Goal: Task Accomplishment & Management: Manage account settings

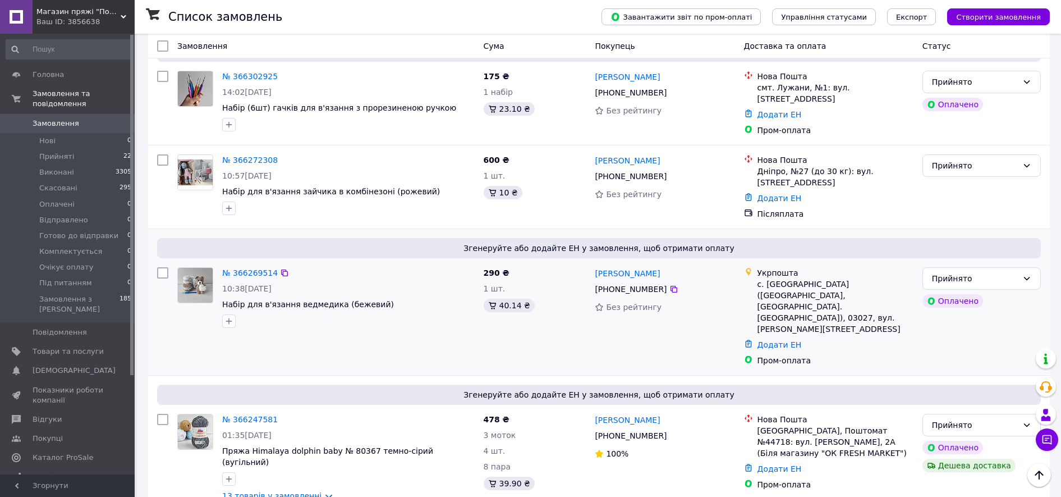
scroll to position [491, 0]
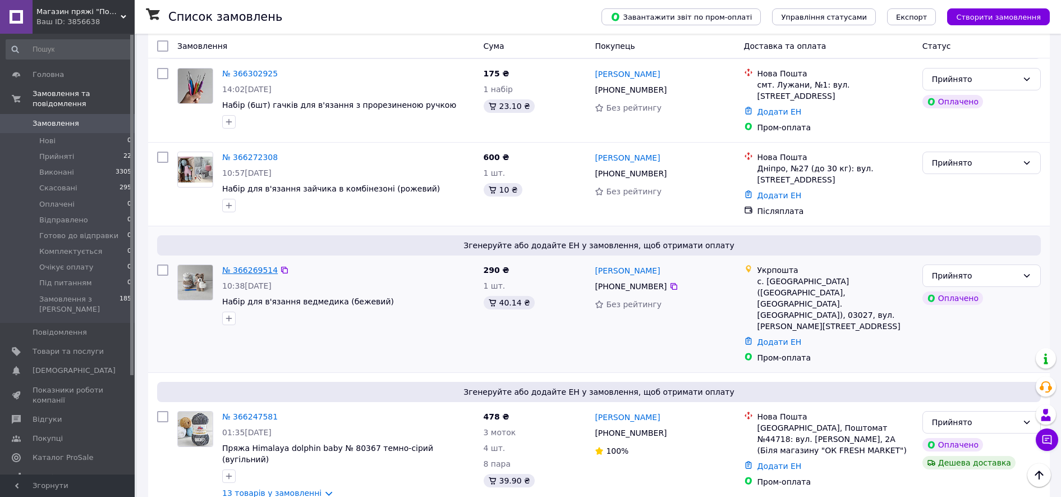
click at [258, 265] on link "№ 366269514" at bounding box center [250, 269] width 56 height 9
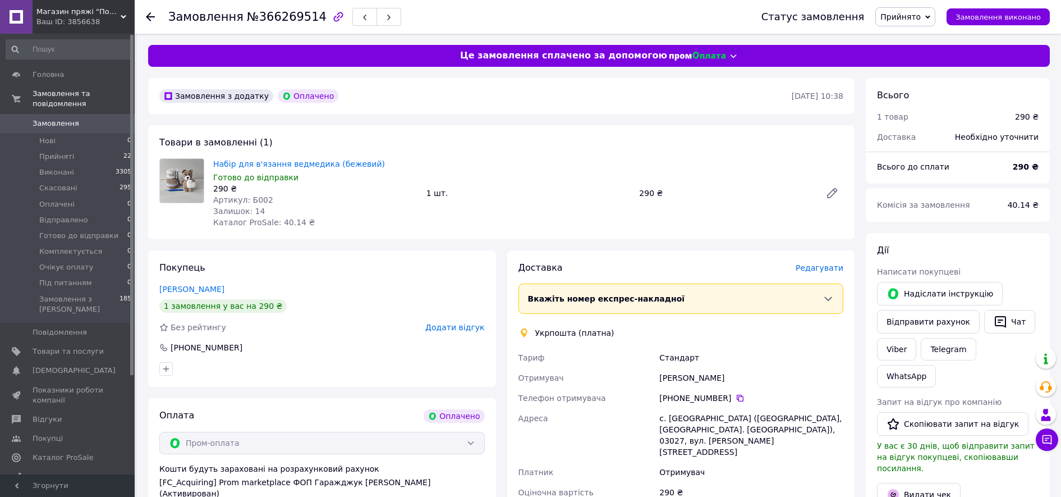
click at [835, 267] on span "Редагувати" at bounding box center [820, 267] width 48 height 9
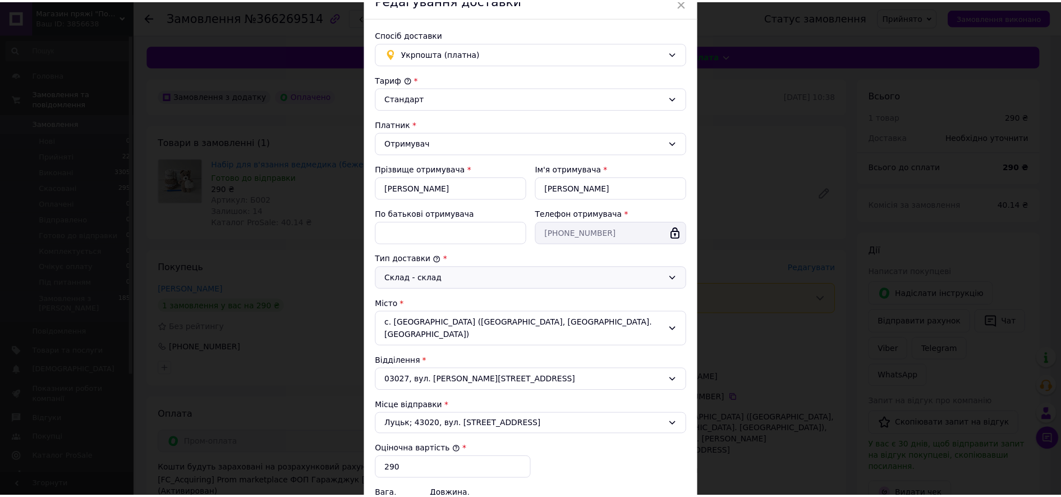
scroll to position [205, 0]
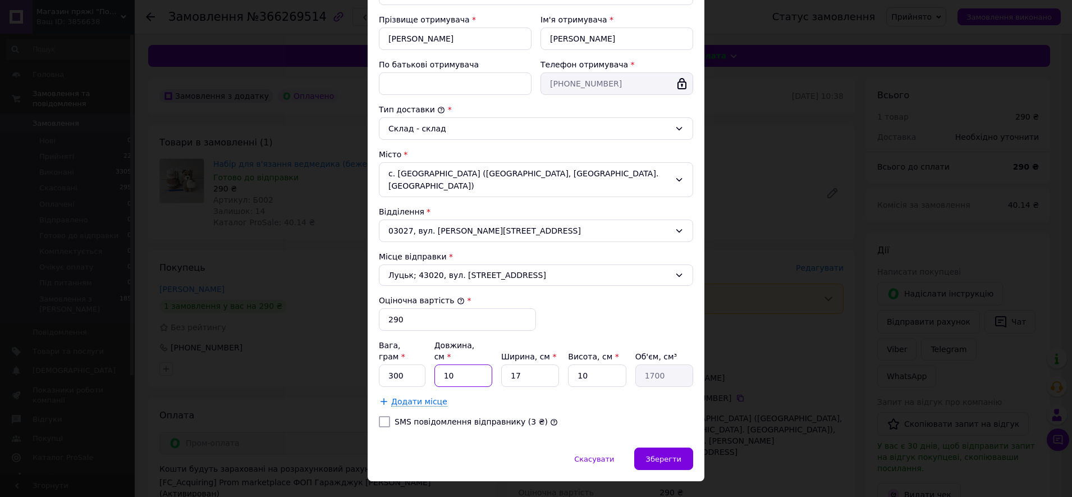
click at [456, 364] on input "10" at bounding box center [463, 375] width 58 height 22
type input "1"
type input "170"
type input "18"
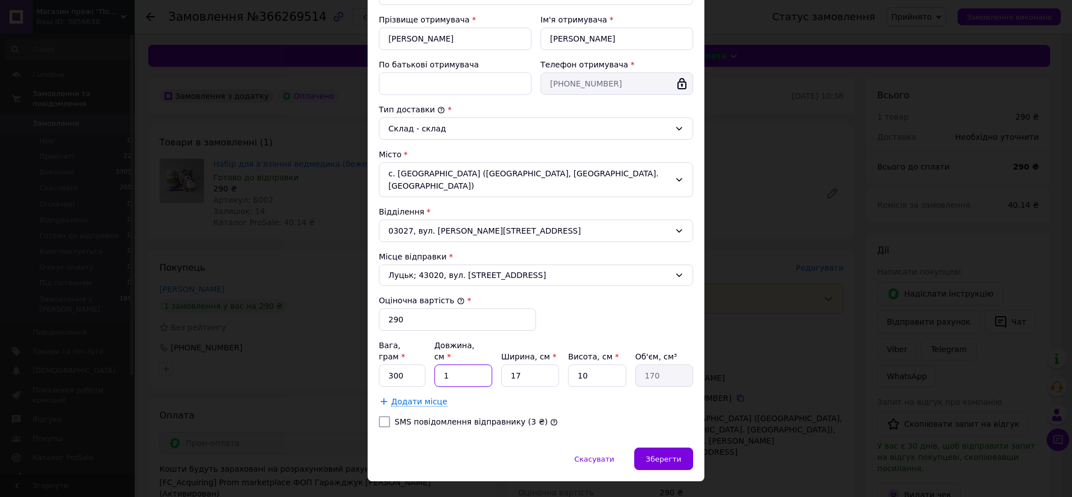
type input "3060"
type input "18"
type input "1"
type input "180"
type input "12"
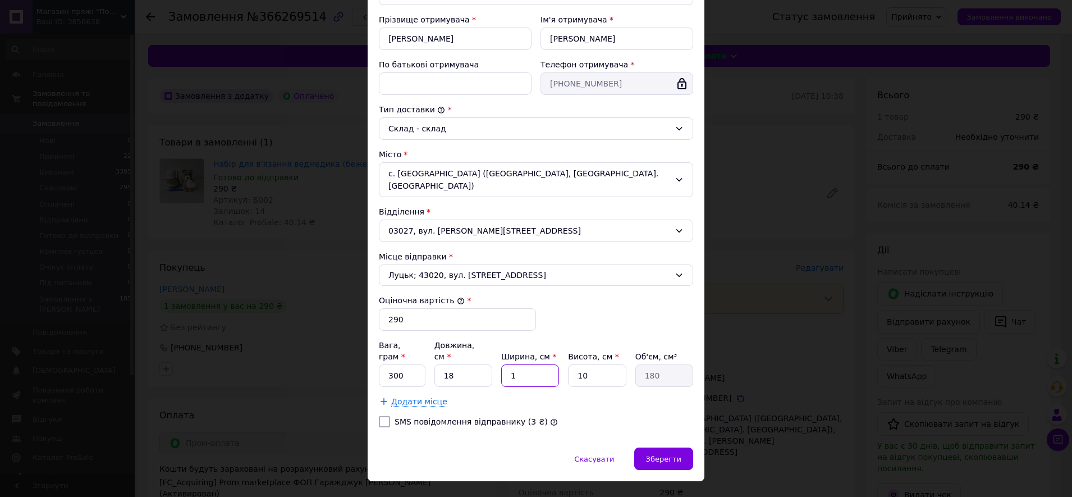
type input "2160"
type input "12"
type input "1"
type input "216"
type input "12"
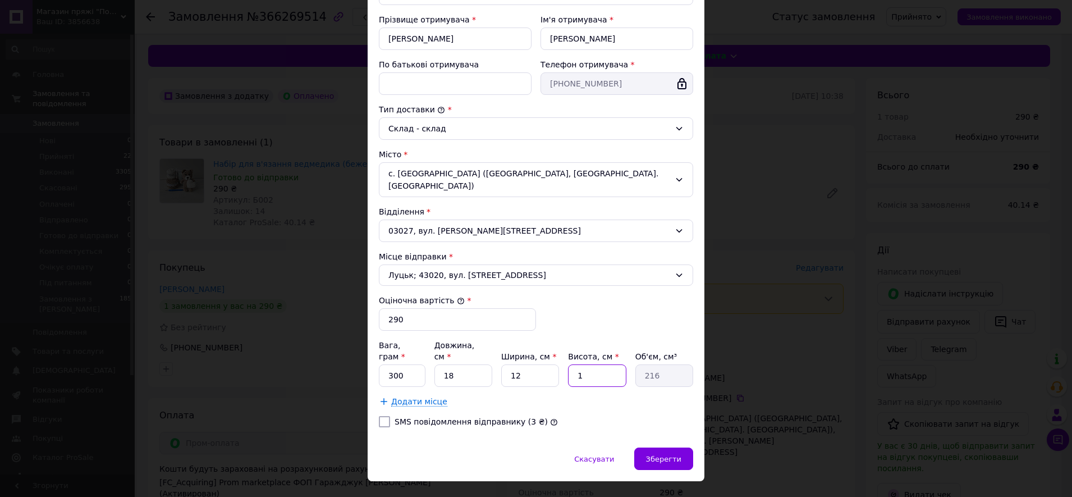
type input "2592"
type input "12"
click at [669, 455] on span "Зберегти" at bounding box center [663, 459] width 35 height 8
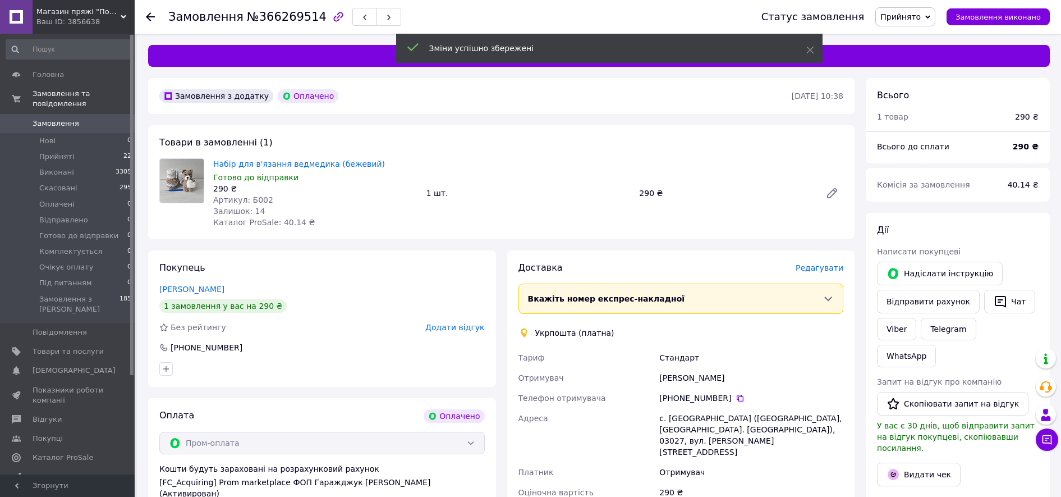
scroll to position [327, 0]
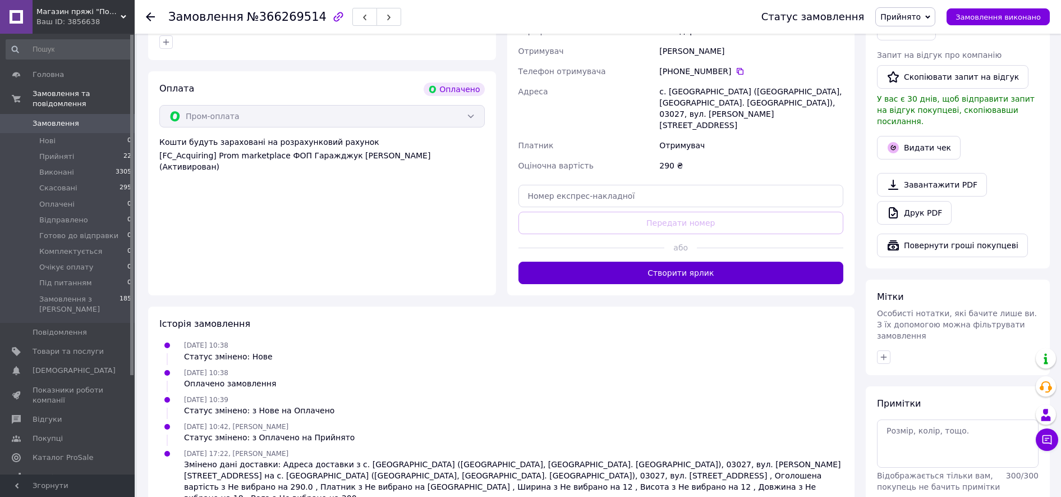
click at [680, 262] on button "Створити ярлик" at bounding box center [682, 273] width 326 height 22
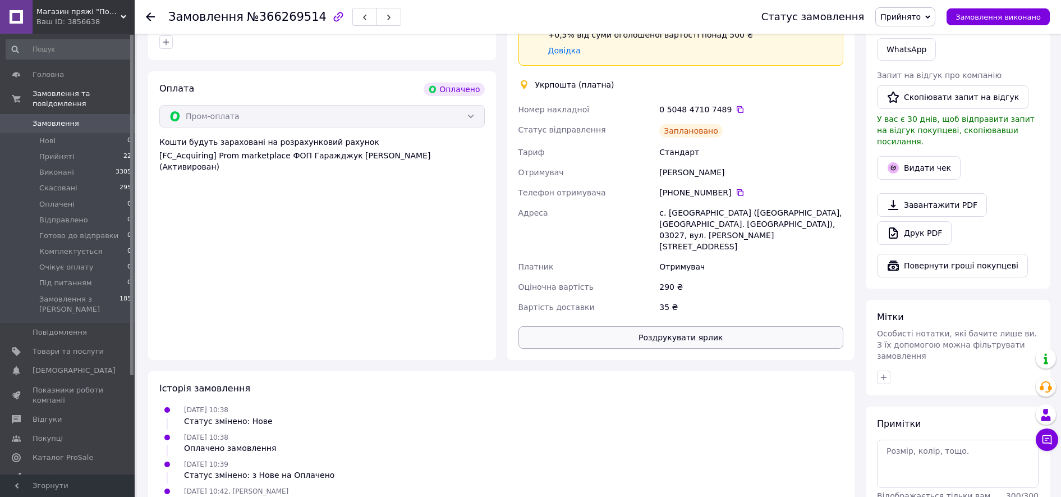
click at [611, 326] on button "Роздрукувати ярлик" at bounding box center [682, 337] width 326 height 22
